Goal: Navigation & Orientation: Find specific page/section

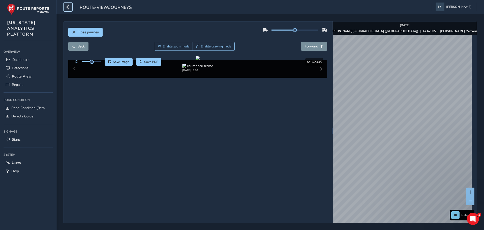
click at [68, 8] on icon "button" at bounding box center [67, 7] width 5 height 9
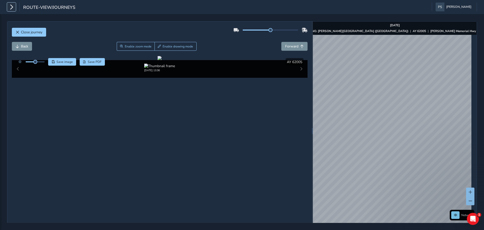
click at [10, 9] on icon "button" at bounding box center [11, 7] width 5 height 9
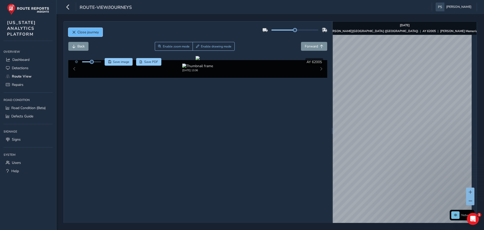
click at [76, 31] on button "Close journey" at bounding box center [85, 32] width 34 height 9
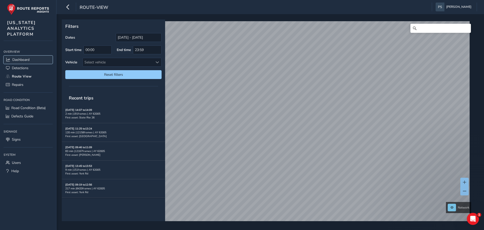
click at [19, 60] on span "Dashboard" at bounding box center [20, 59] width 17 height 5
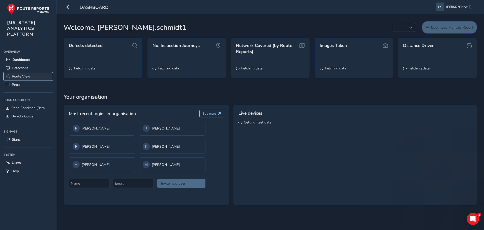
click at [15, 77] on span "Route View" at bounding box center [21, 76] width 18 height 5
